Goal: Task Accomplishment & Management: Complete application form

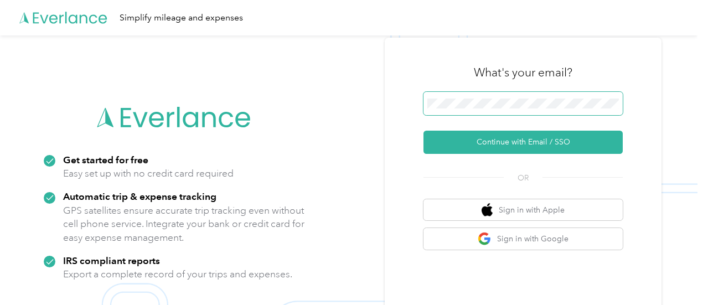
click at [483, 110] on span at bounding box center [523, 103] width 199 height 23
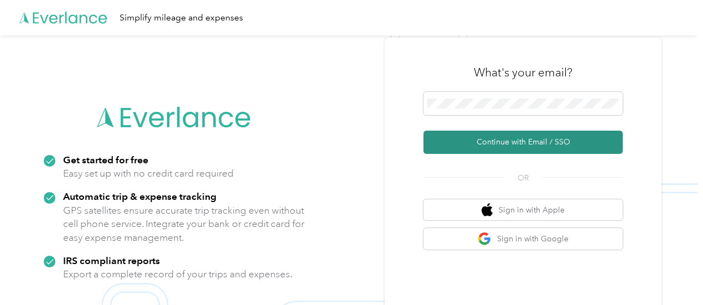
click at [529, 145] on button "Continue with Email / SSO" at bounding box center [523, 142] width 199 height 23
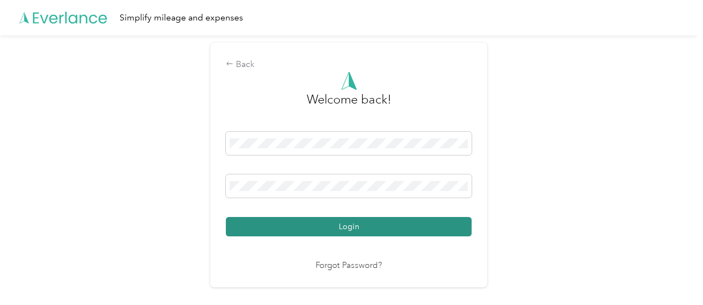
click at [389, 221] on button "Login" at bounding box center [349, 226] width 246 height 19
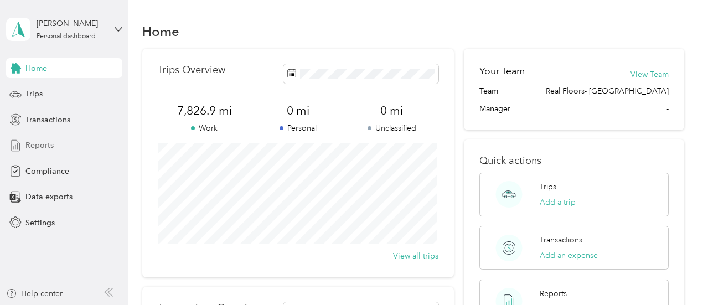
click at [51, 146] on span "Reports" at bounding box center [39, 146] width 28 height 12
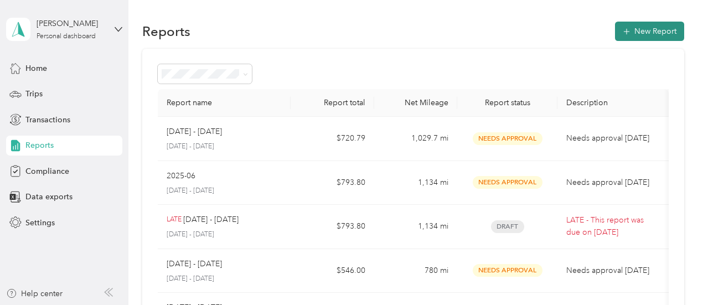
click at [639, 31] on button "New Report" at bounding box center [649, 31] width 69 height 19
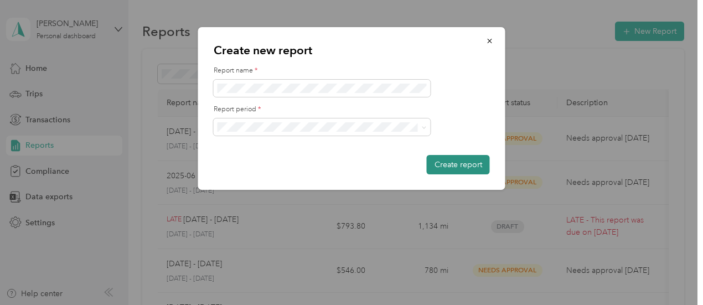
click at [447, 171] on button "Create report" at bounding box center [458, 164] width 63 height 19
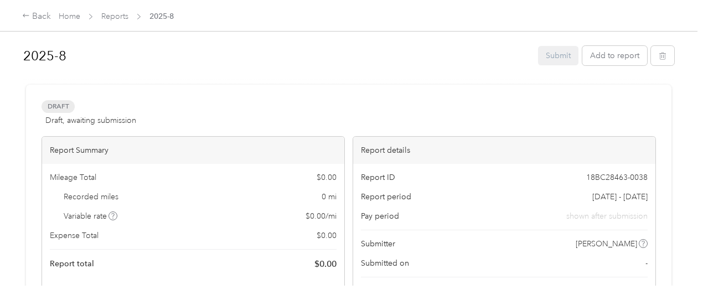
click at [238, 174] on div "Report Summary Mileage Total $ 0.00 Recorded miles 0 mi Variable rate $ 0.00 / …" at bounding box center [349, 224] width 615 height 177
click at [312, 111] on div "Draft Draft, awaiting submission View activity & comments" at bounding box center [349, 113] width 615 height 27
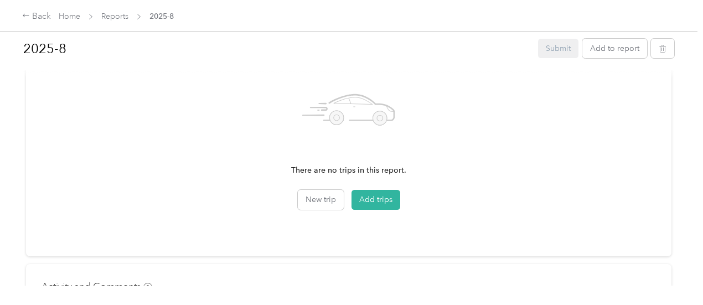
scroll to position [347, 0]
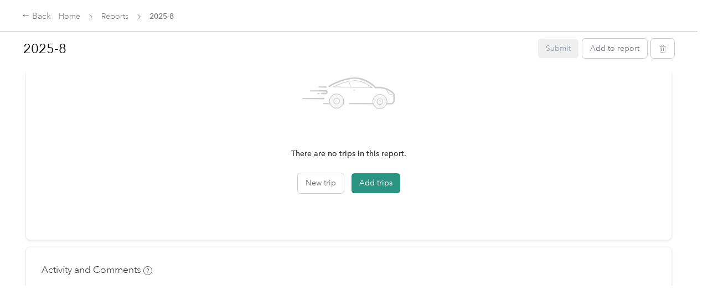
click at [352, 183] on button "Add trips" at bounding box center [376, 183] width 49 height 20
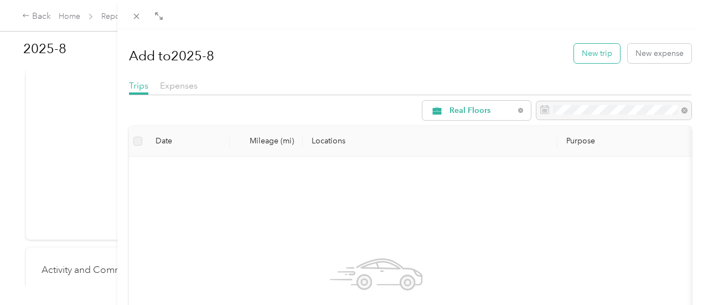
click at [588, 54] on button "New trip" at bounding box center [597, 53] width 46 height 19
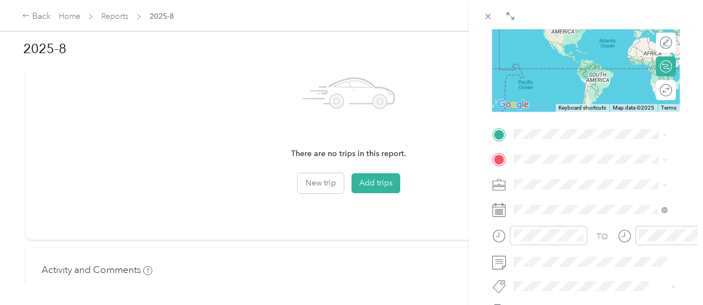
scroll to position [162, 0]
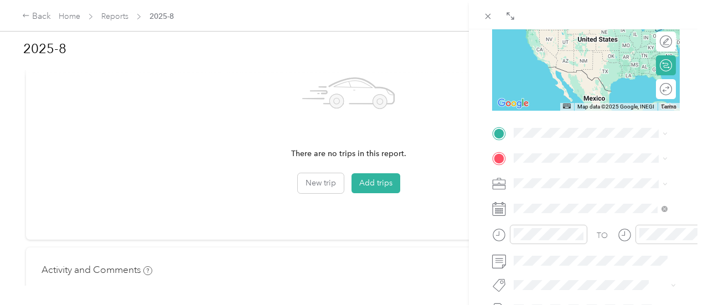
click at [555, 176] on span "Marana [US_STATE], [GEOGRAPHIC_DATA]" at bounding box center [596, 174] width 125 height 19
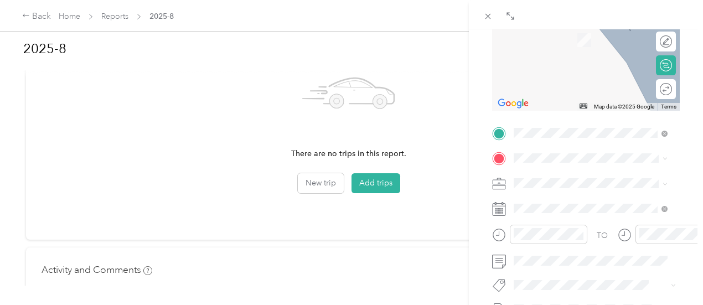
click at [559, 24] on span "[GEOGRAPHIC_DATA] [US_STATE], [GEOGRAPHIC_DATA]" at bounding box center [596, 25] width 125 height 19
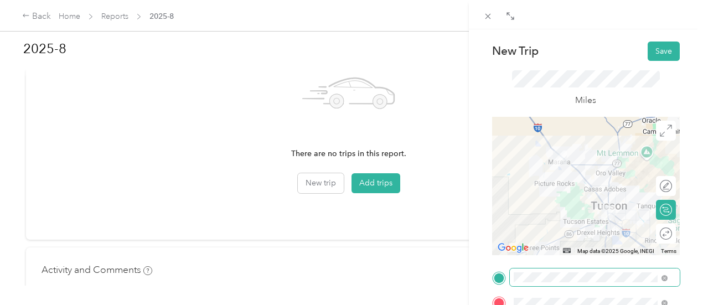
scroll to position [0, 0]
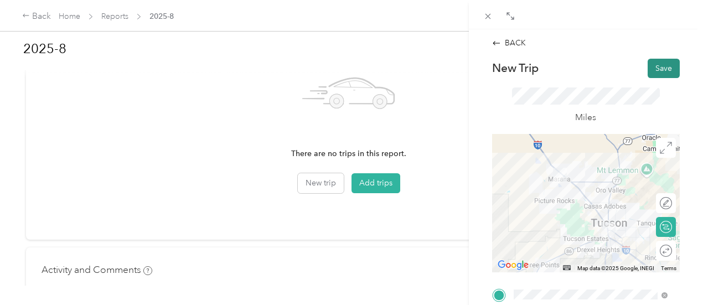
click at [651, 74] on button "Save" at bounding box center [664, 68] width 32 height 19
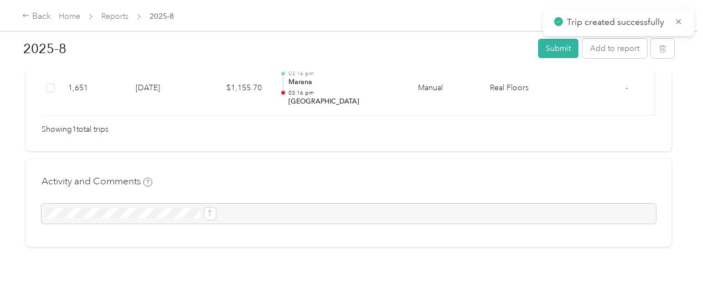
scroll to position [252, 0]
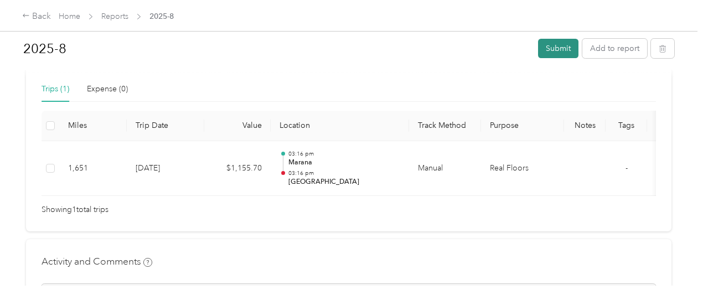
click at [559, 52] on button "Submit" at bounding box center [558, 48] width 40 height 19
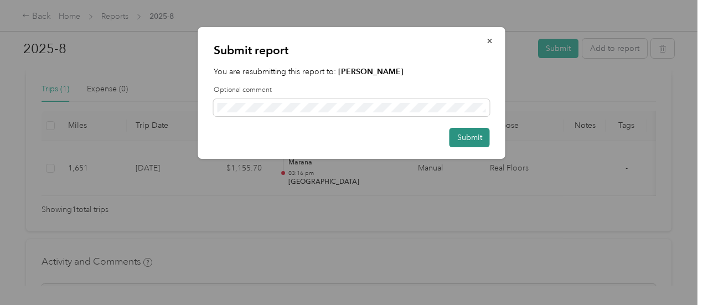
click at [464, 134] on button "Submit" at bounding box center [470, 137] width 40 height 19
